Goal: Transaction & Acquisition: Book appointment/travel/reservation

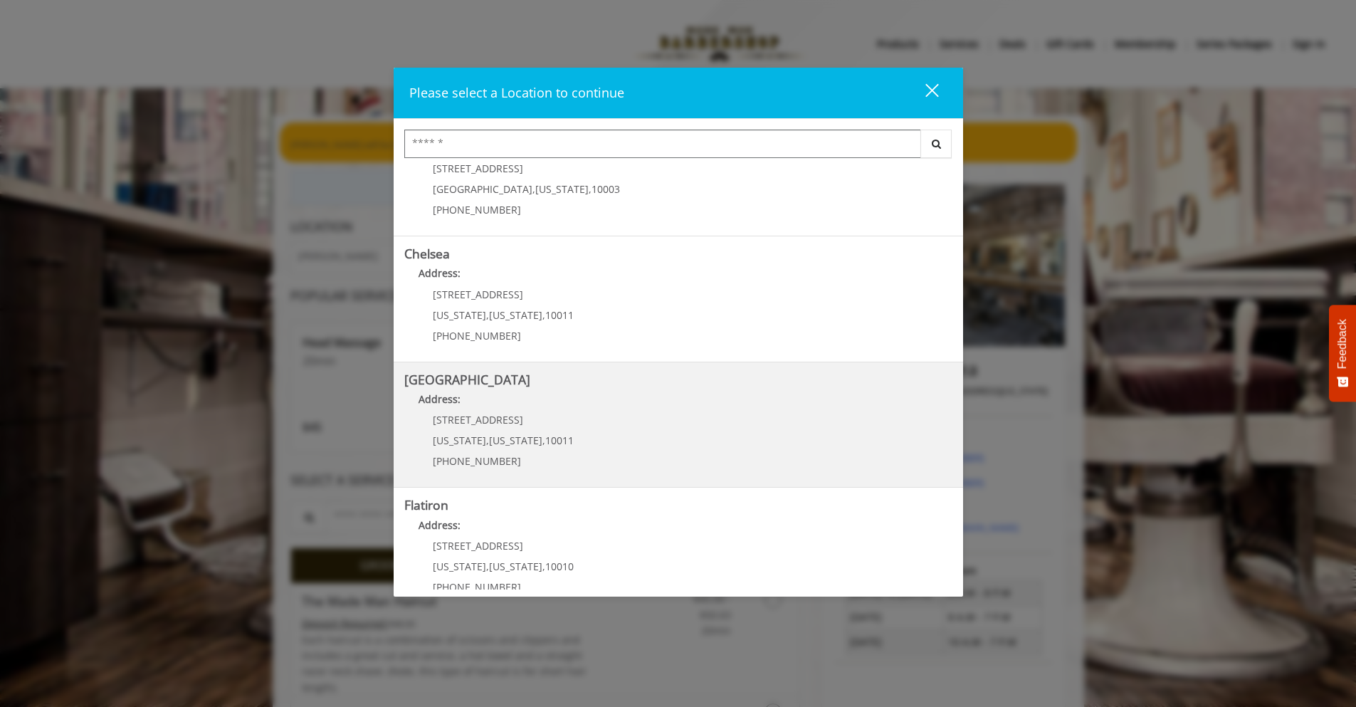
scroll to position [53, 0]
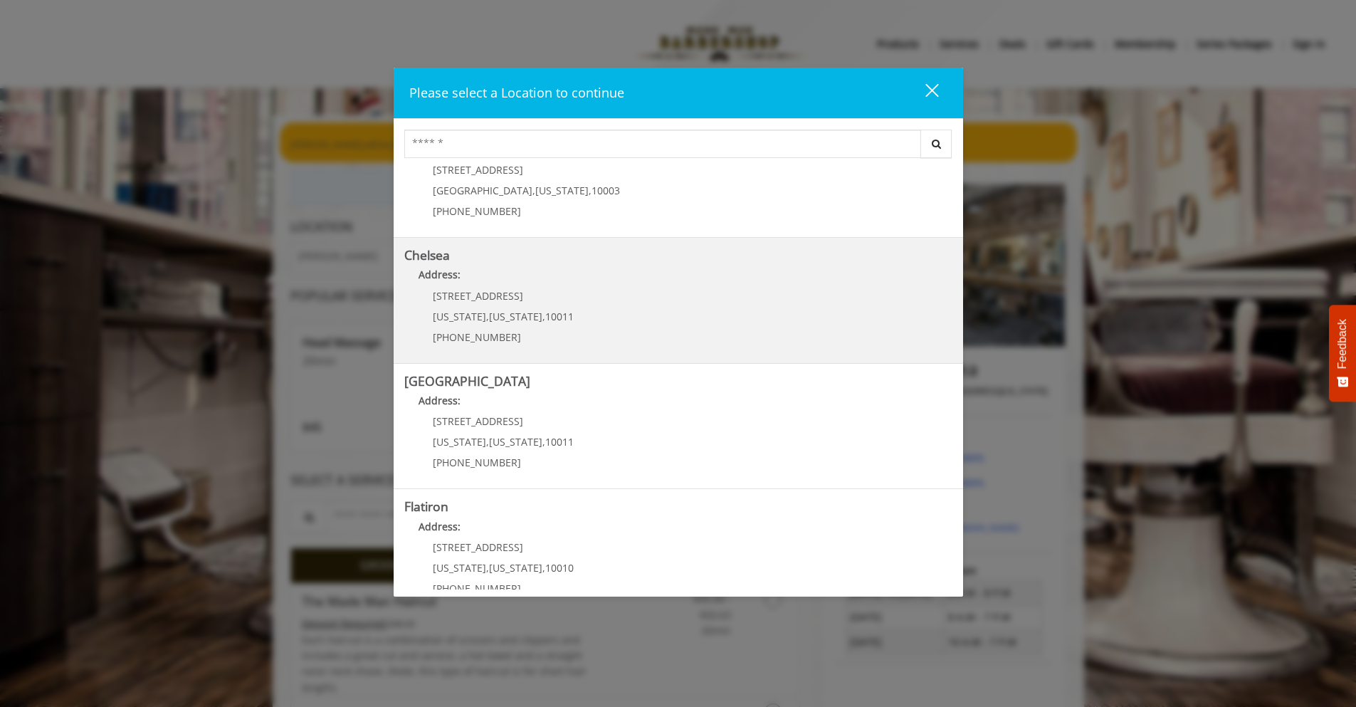
click at [630, 314] on link "Chelsea Address: 169/170 W 23rd St New York , New York , 10011 (917) 639-3902" at bounding box center [678, 300] width 548 height 104
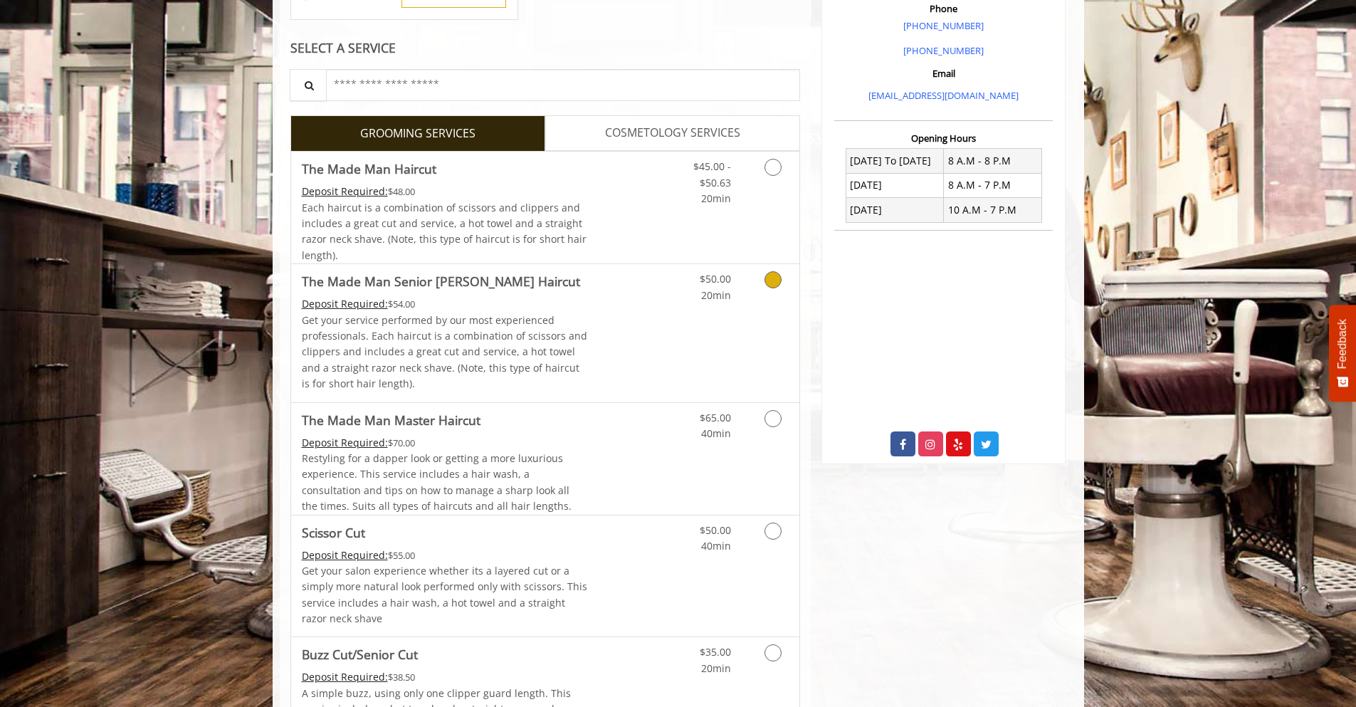
click at [518, 307] on div "Deposit Required: $54.00" at bounding box center [445, 304] width 286 height 16
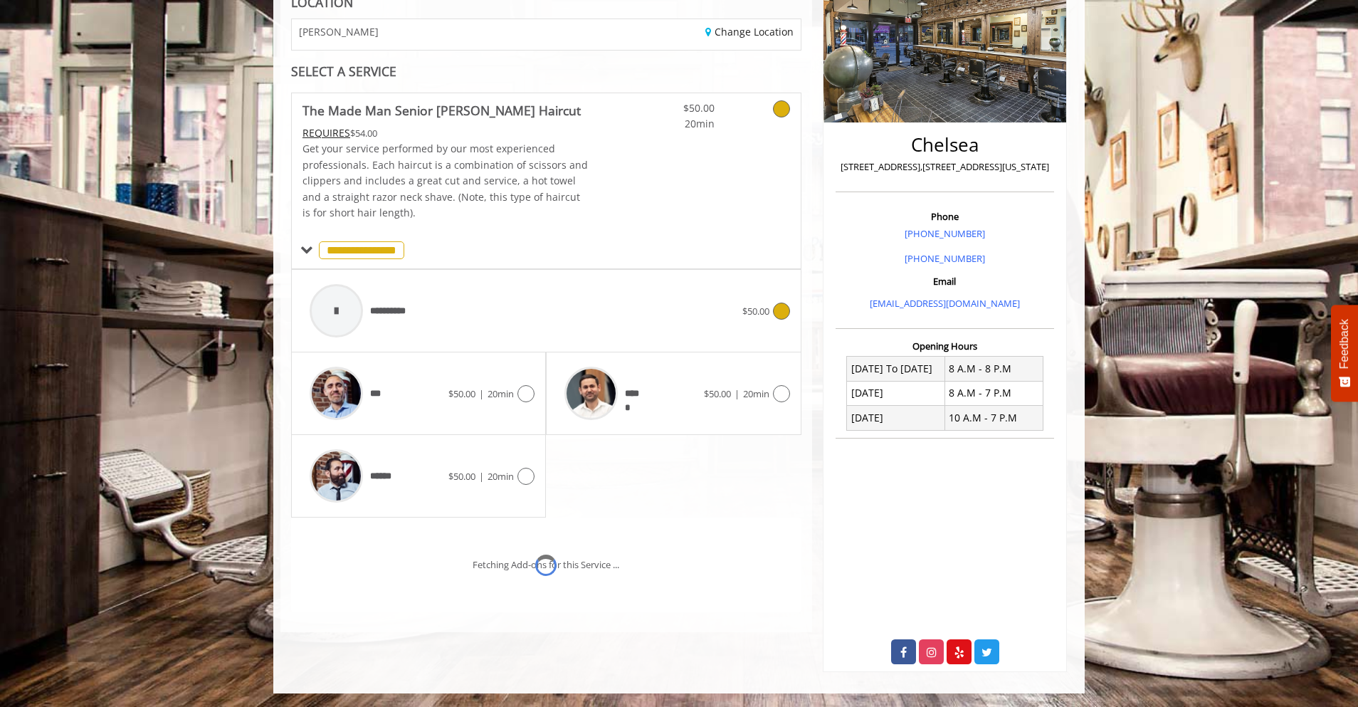
scroll to position [245, 0]
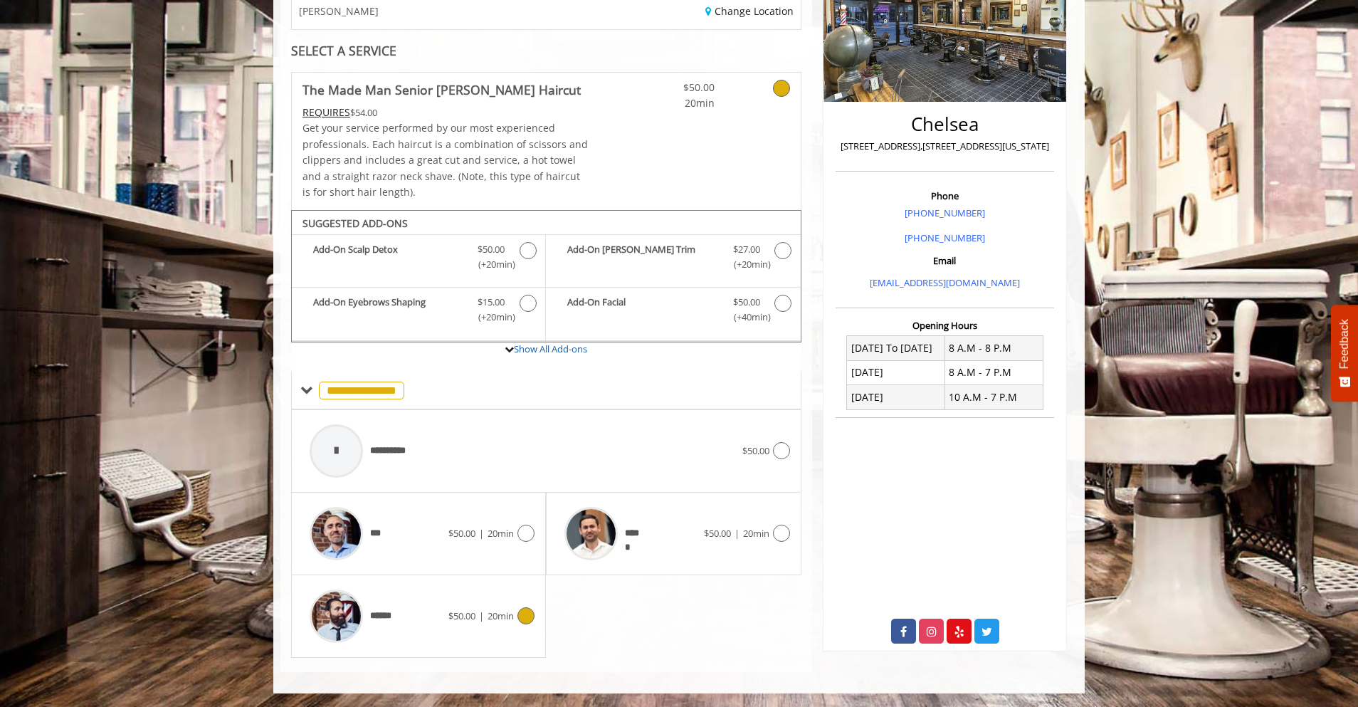
click at [409, 596] on div "******" at bounding box center [375, 616] width 146 height 68
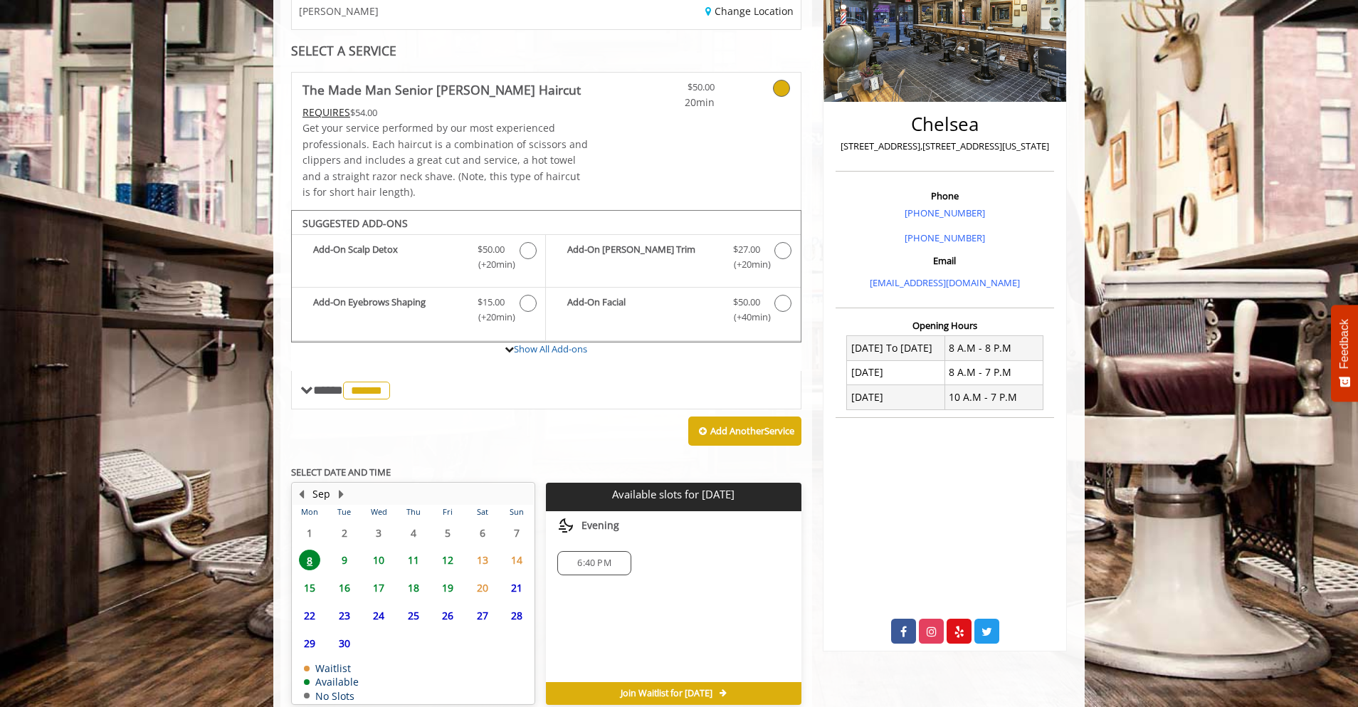
scroll to position [312, 0]
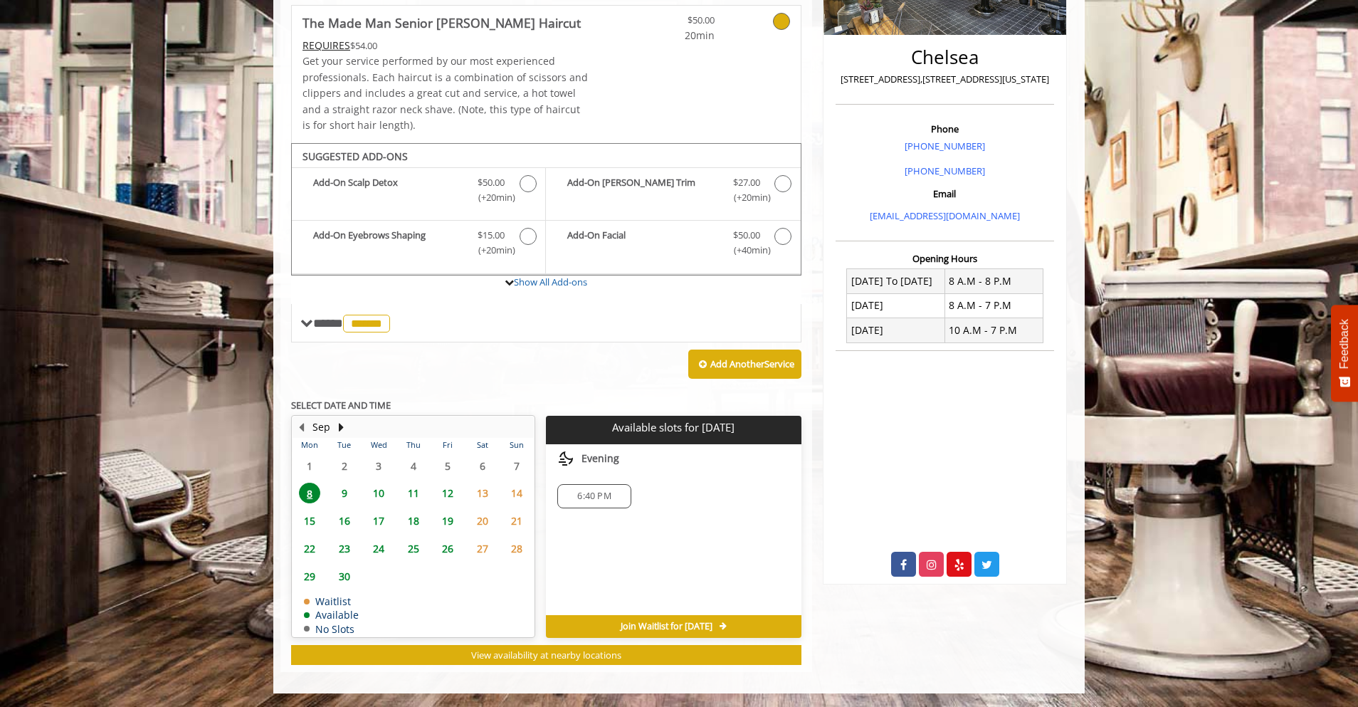
click at [339, 492] on span "9" at bounding box center [344, 492] width 21 height 21
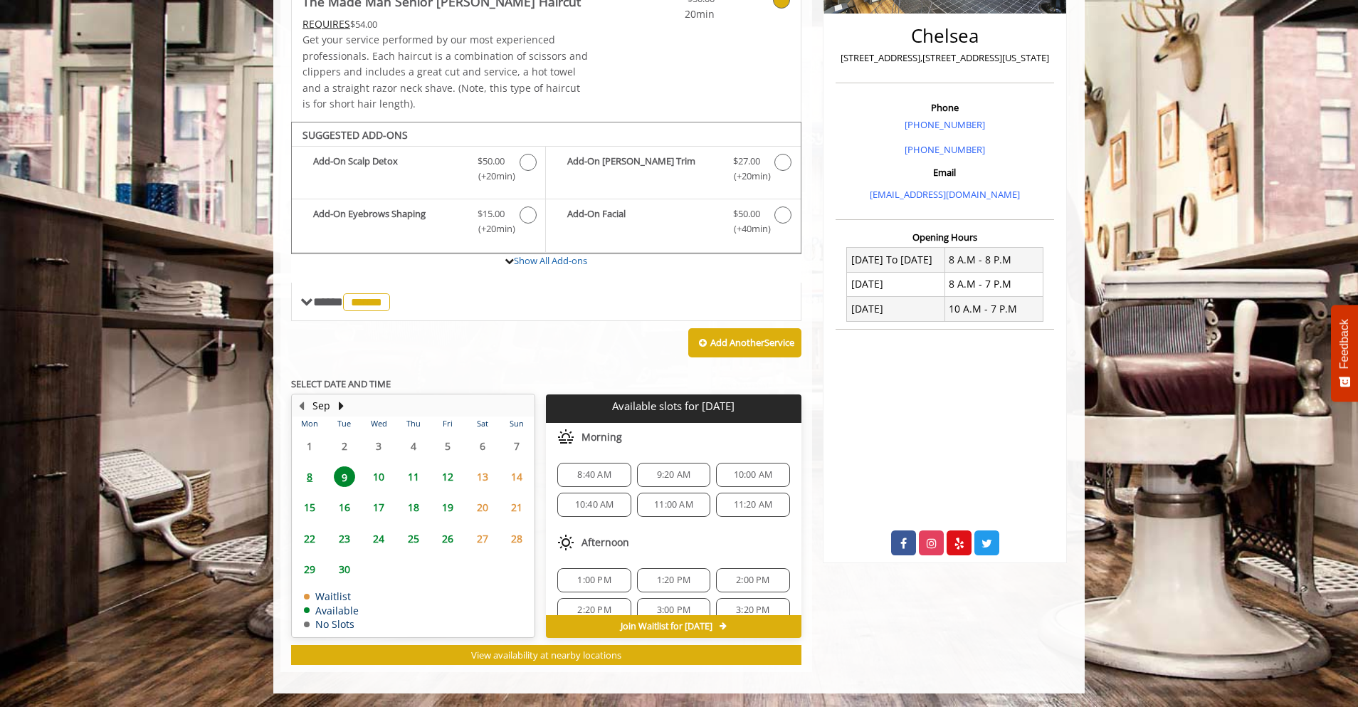
click at [315, 475] on span "8" at bounding box center [309, 476] width 21 height 21
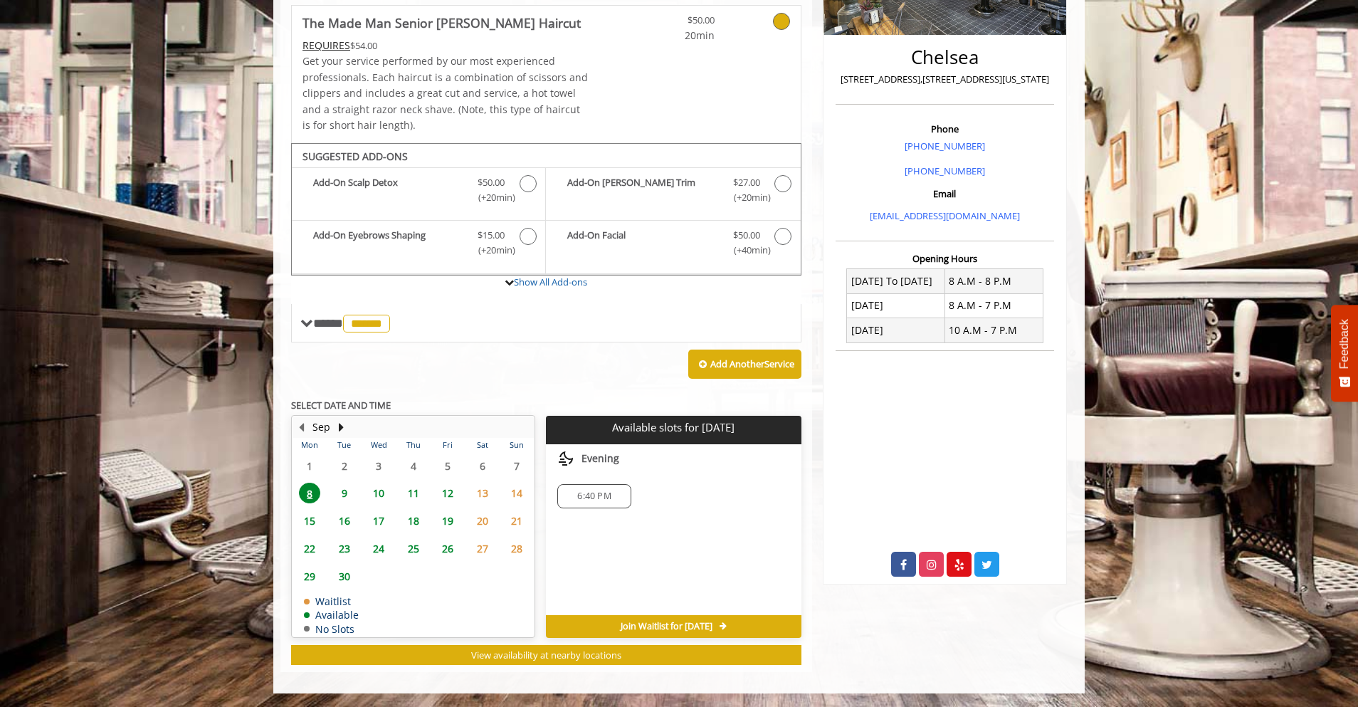
click at [623, 497] on span "6:40 PM" at bounding box center [594, 495] width 60 height 11
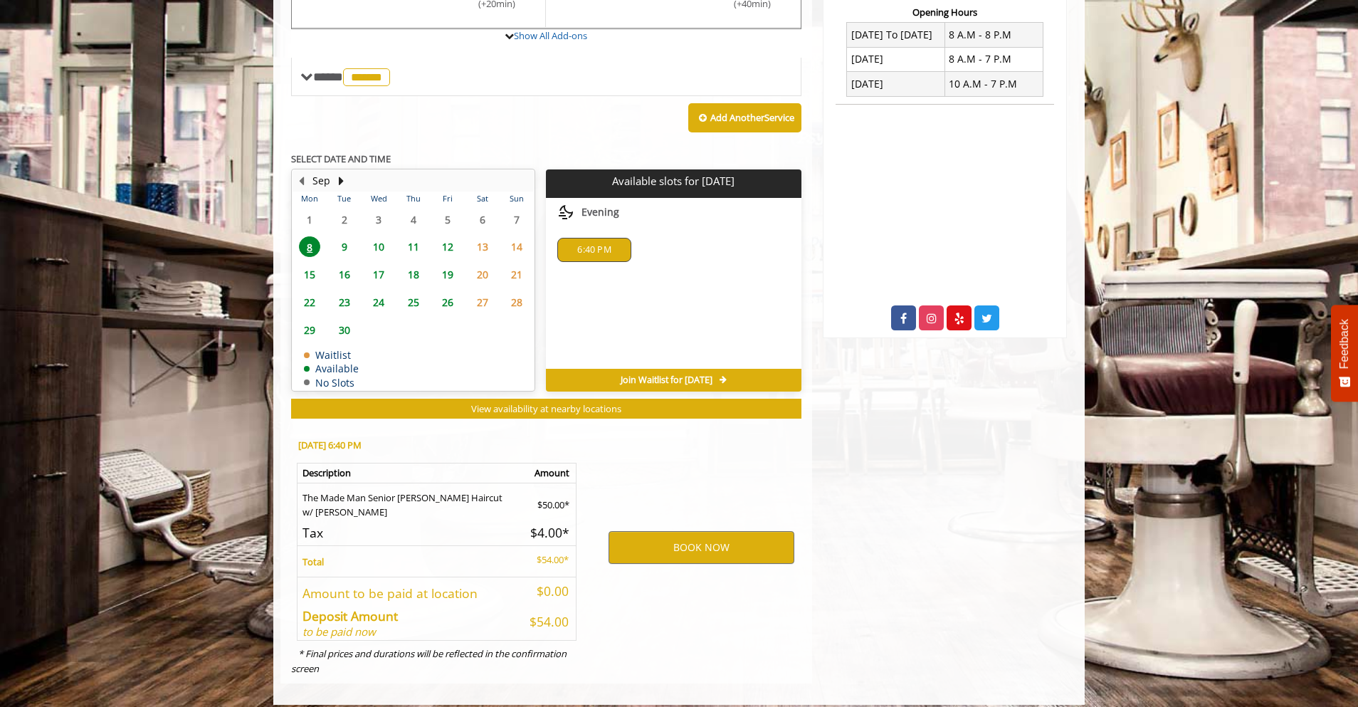
scroll to position [569, 0]
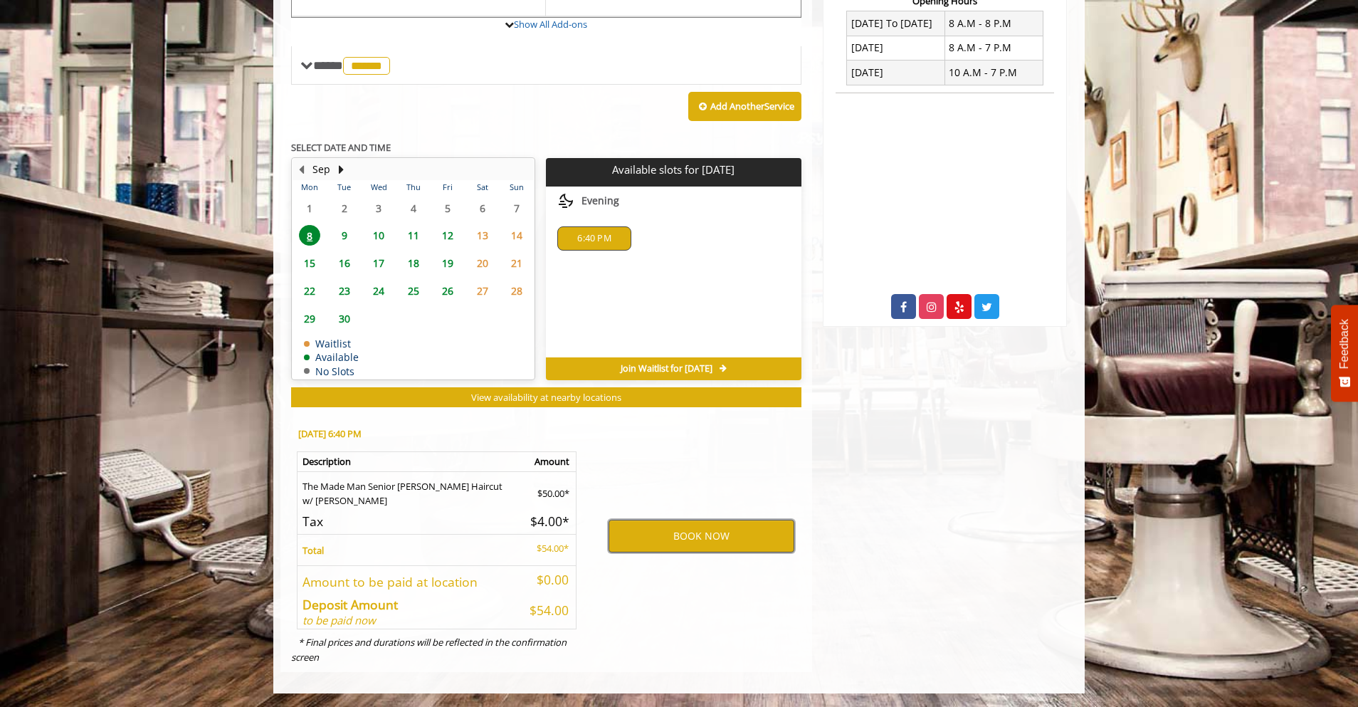
click at [725, 542] on button "BOOK NOW" at bounding box center [701, 535] width 186 height 33
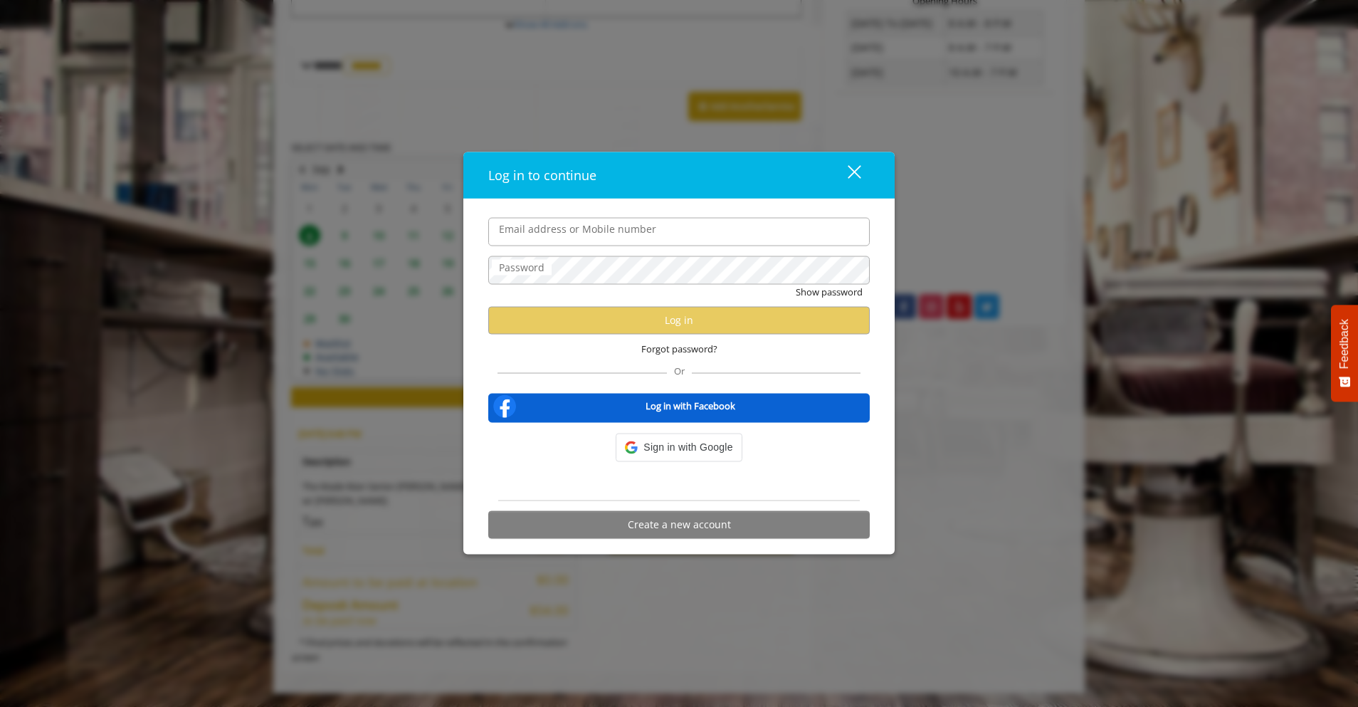
type input "**********"
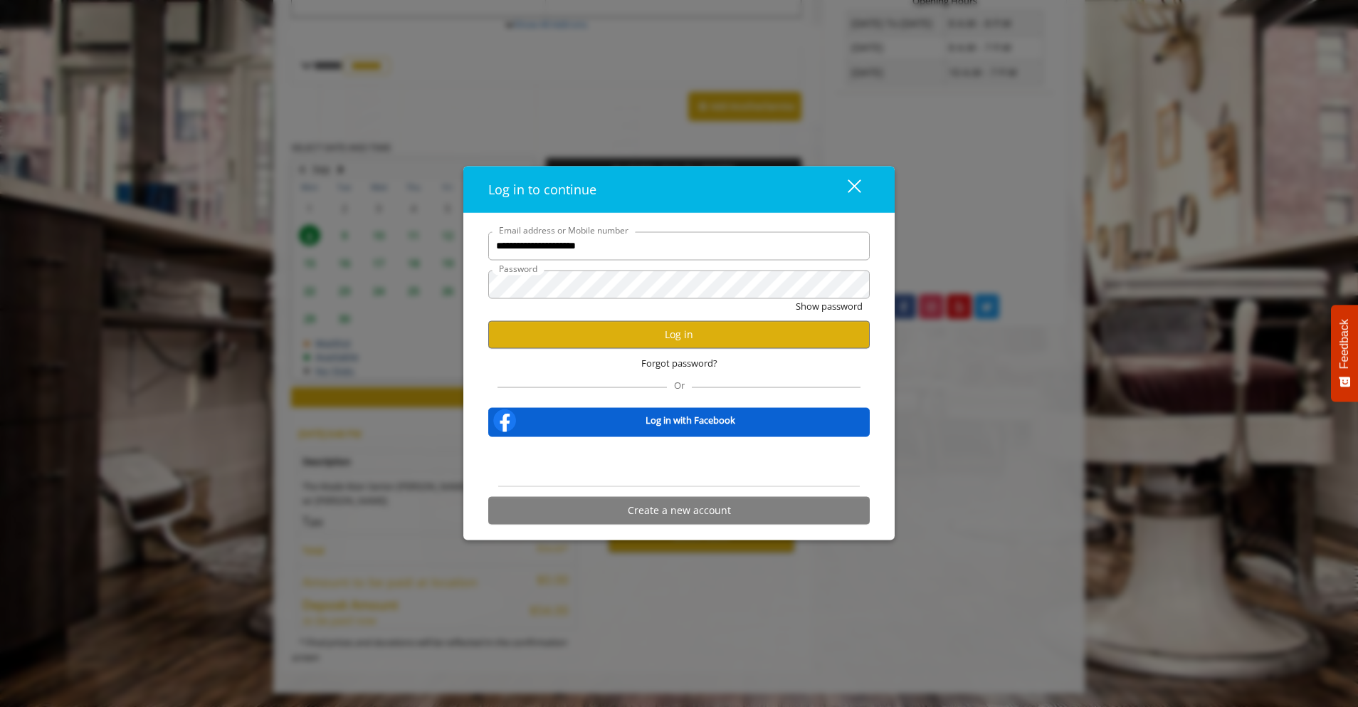
scroll to position [0, 0]
click at [642, 343] on button "Log in" at bounding box center [678, 334] width 381 height 28
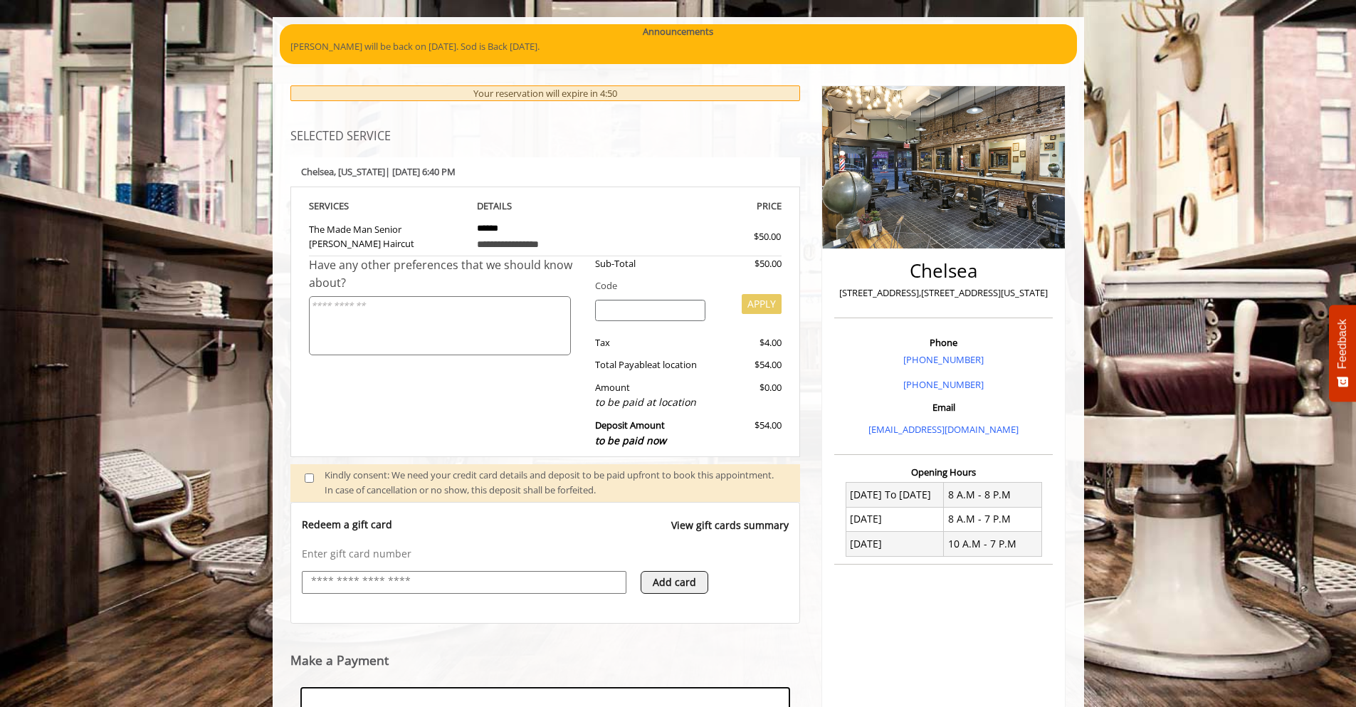
scroll to position [315, 0]
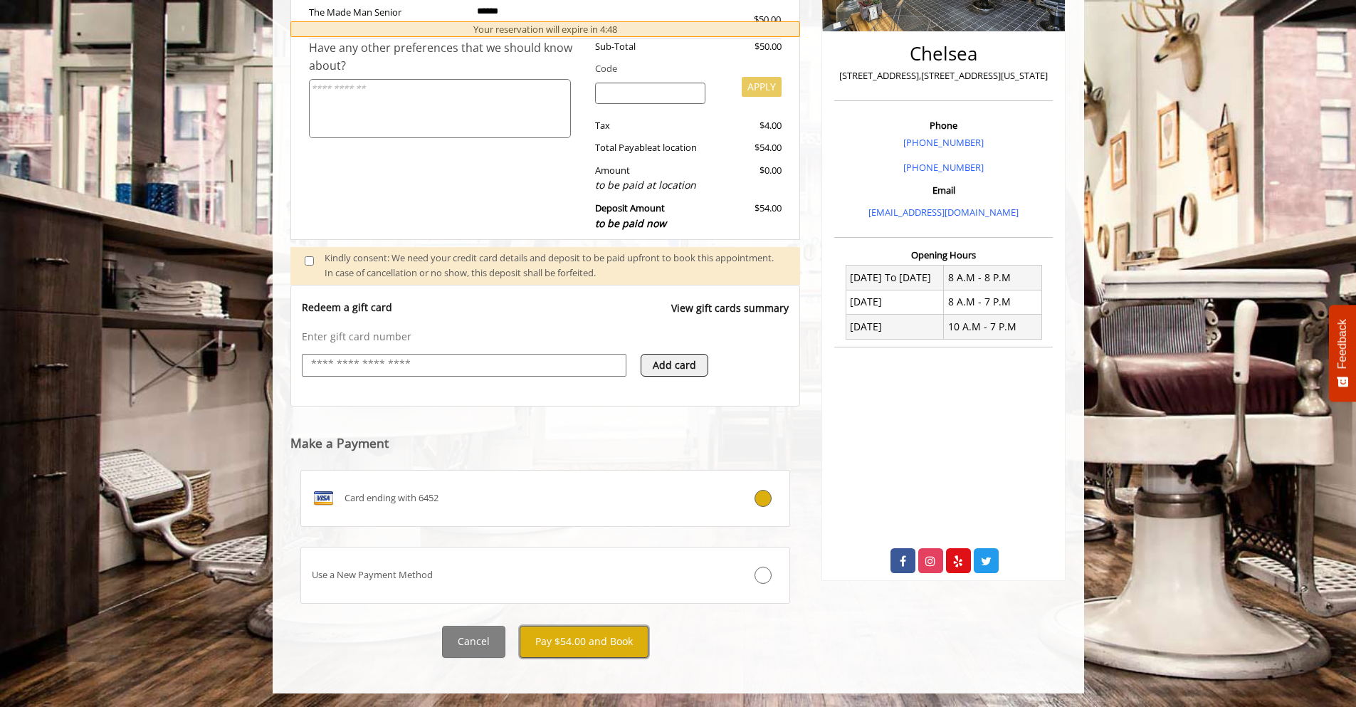
click at [594, 645] on button "Pay $54.00 and Book" at bounding box center [583, 641] width 129 height 32
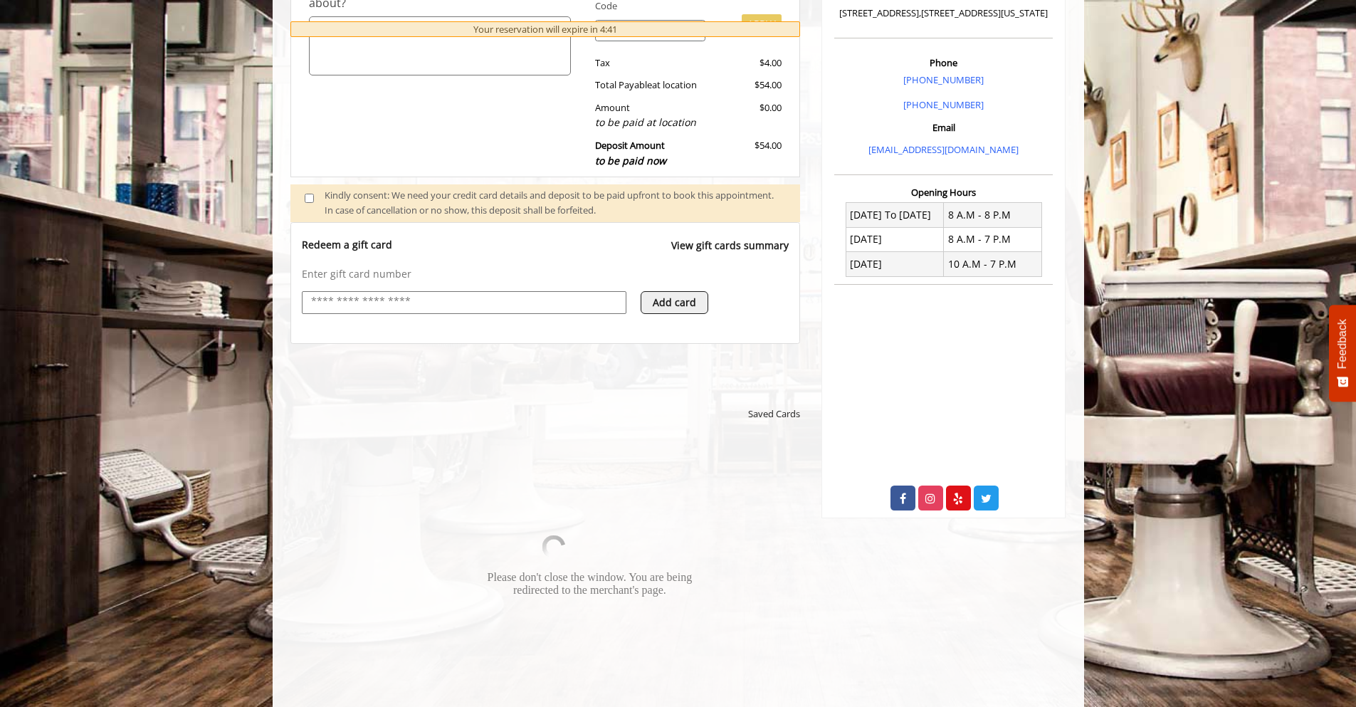
scroll to position [377, 0]
